Goal: Task Accomplishment & Management: Manage account settings

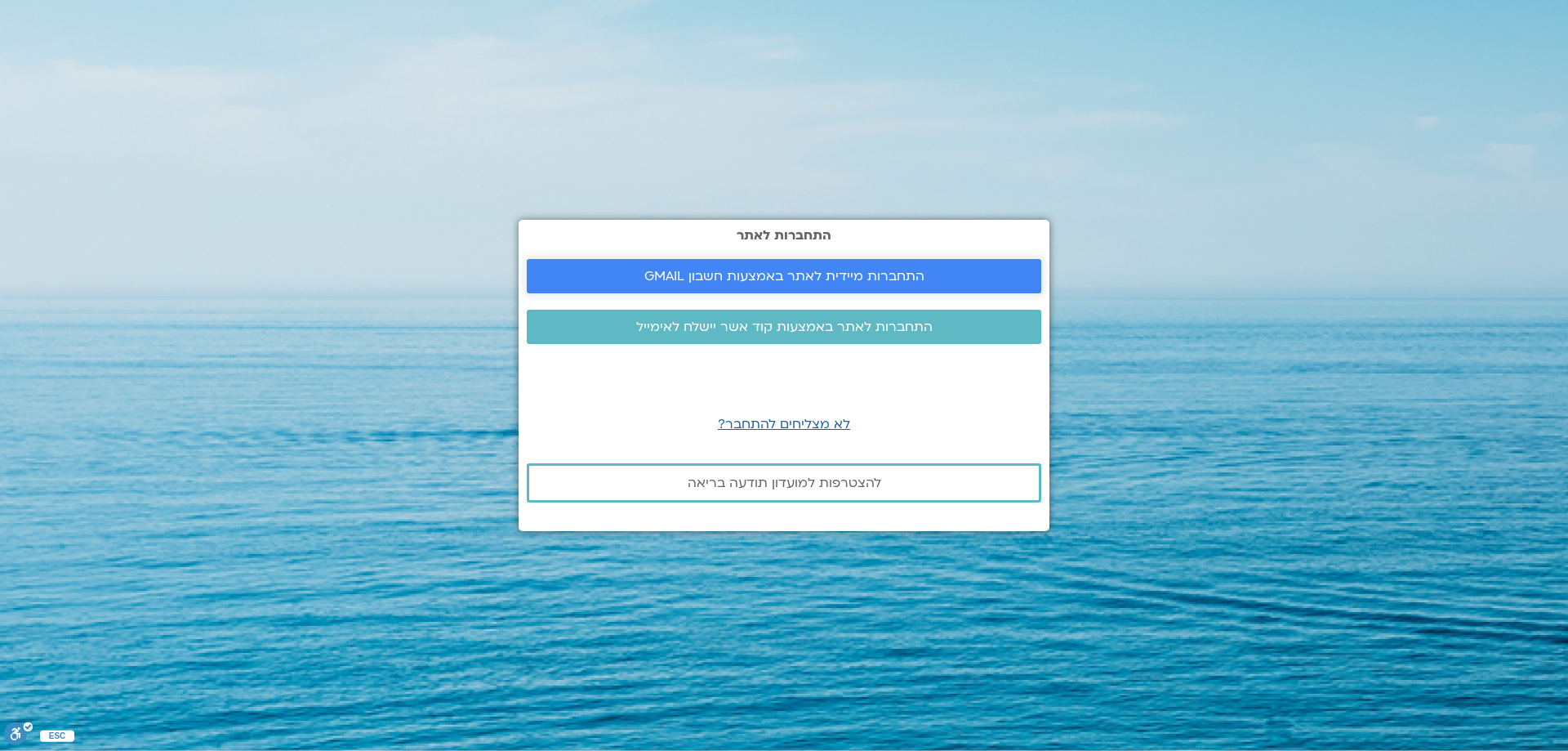
click at [752, 272] on span "התחברות מיידית לאתר באמצעות חשבון GMAIL" at bounding box center [784, 275] width 280 height 14
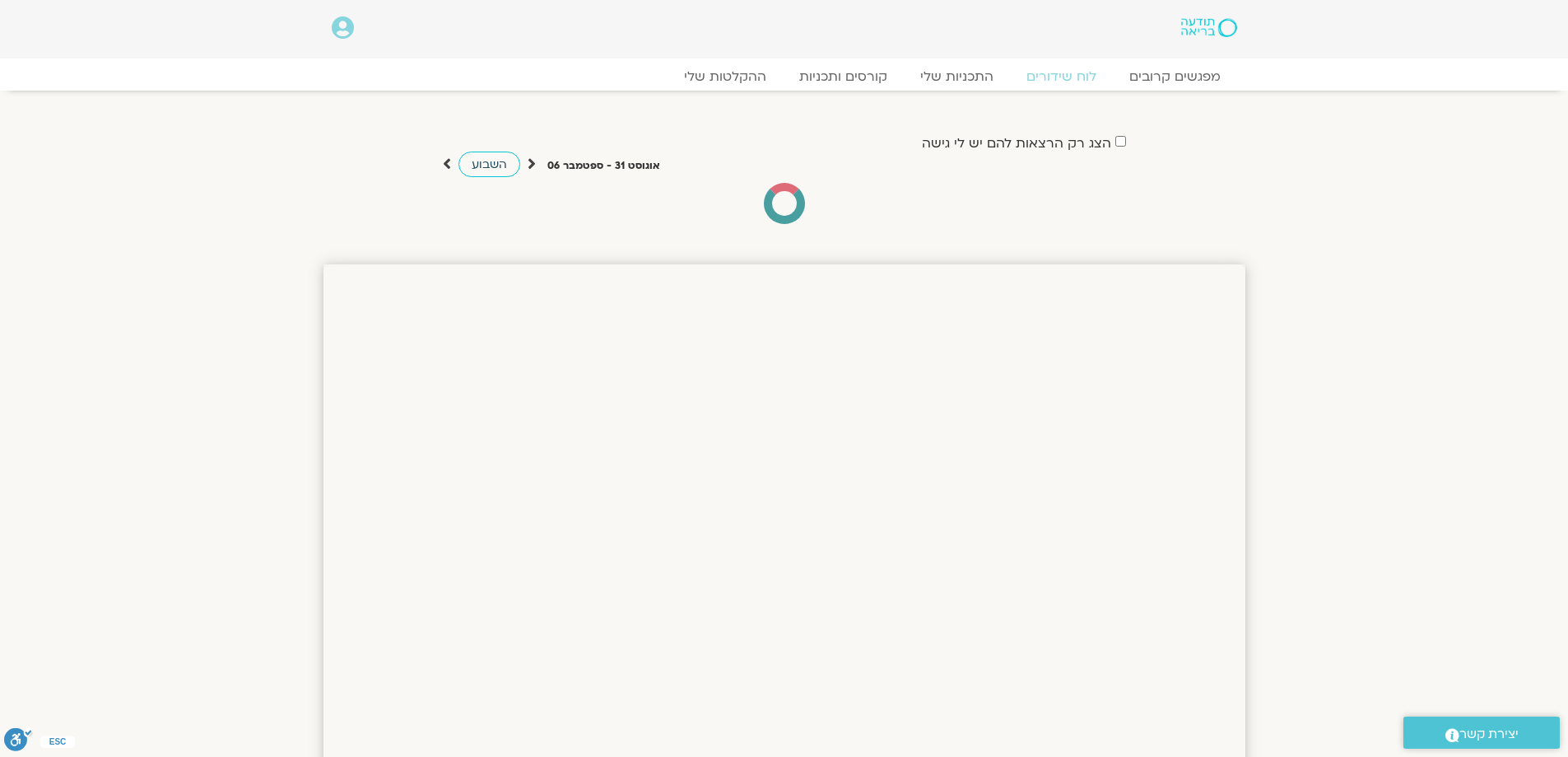
click at [498, 164] on span "השבוע" at bounding box center [489, 164] width 36 height 15
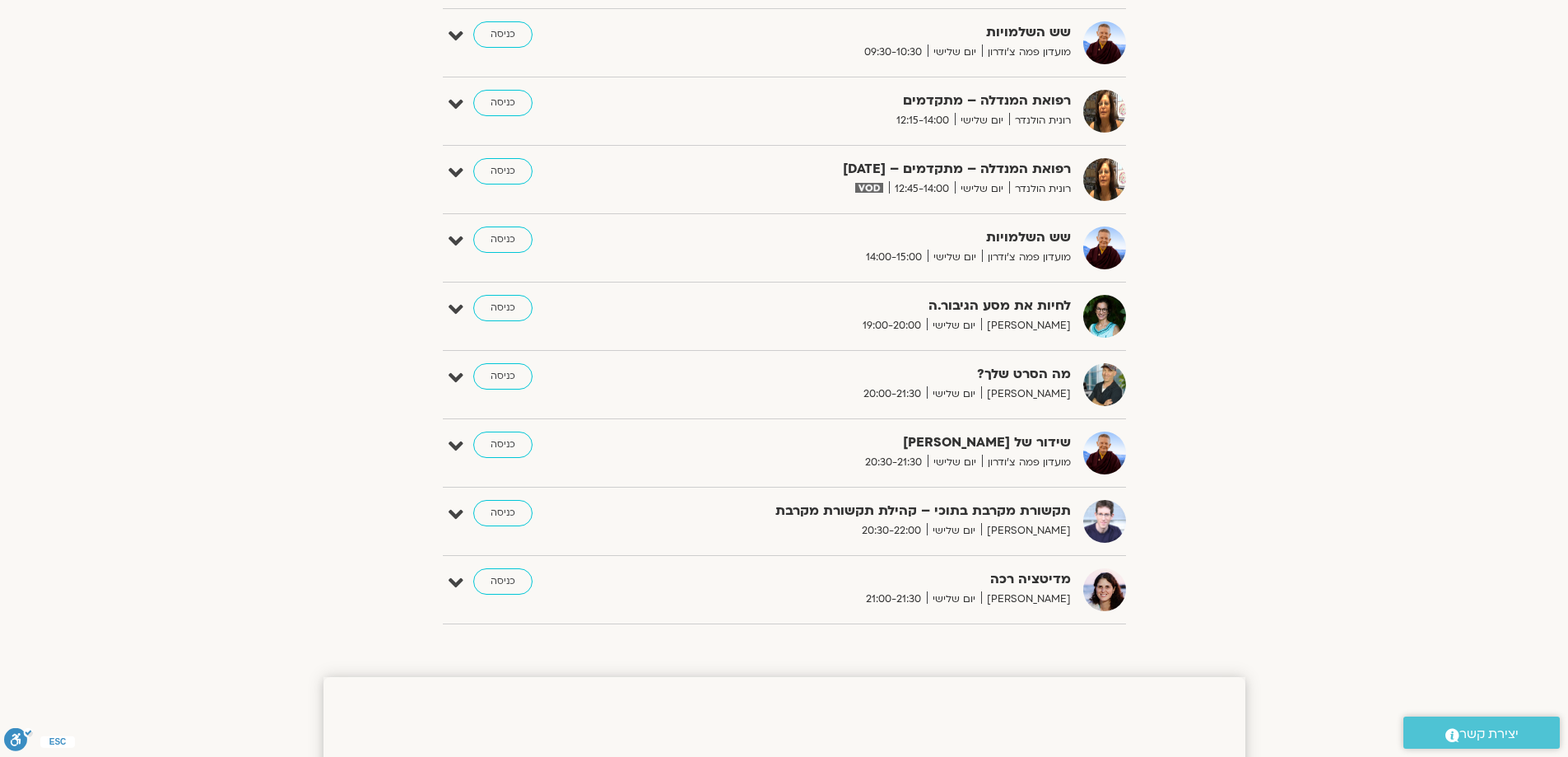
scroll to position [988, 0]
